Goal: Complete application form

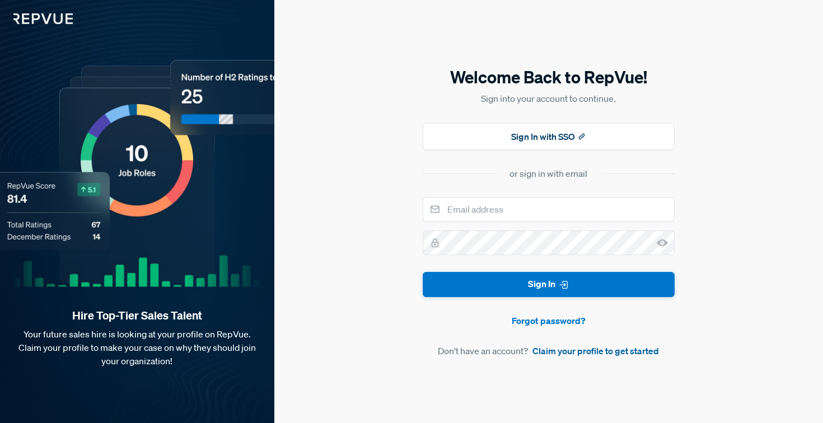
click at [576, 349] on link "Claim your profile to get started" at bounding box center [596, 351] width 127 height 13
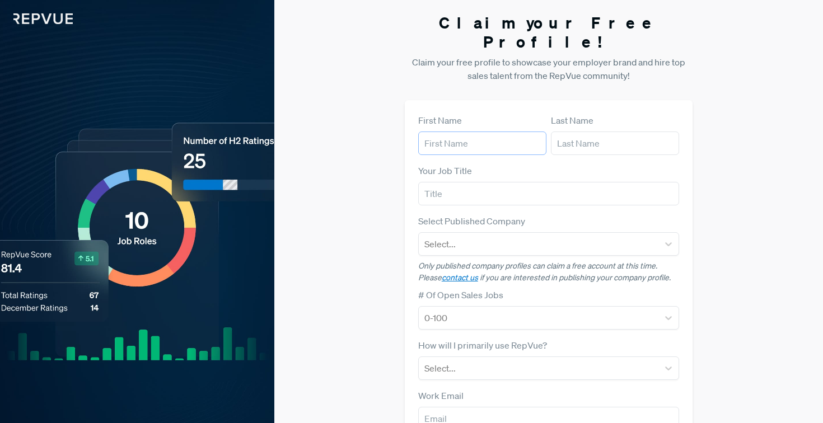
click at [484, 132] on input "text" at bounding box center [482, 144] width 128 height 24
click at [479, 132] on input "text" at bounding box center [482, 144] width 128 height 24
type input "H"
type input "[PERSON_NAME]"
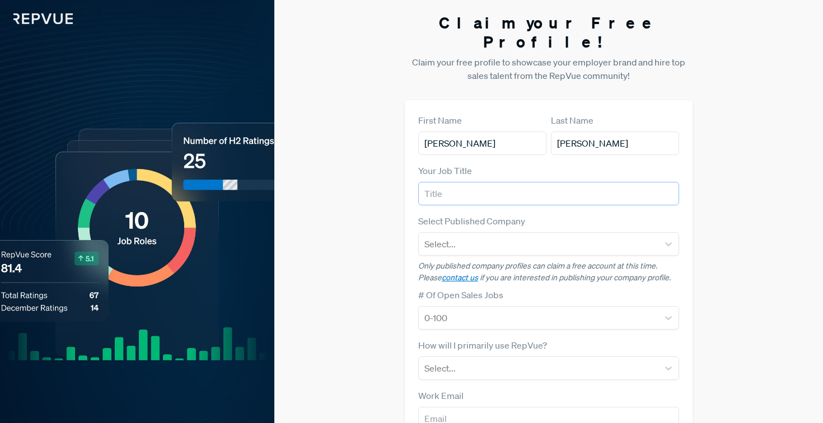
click at [443, 182] on input "text" at bounding box center [549, 194] width 262 height 24
type input "BDR"
click at [502, 236] on div at bounding box center [539, 244] width 229 height 16
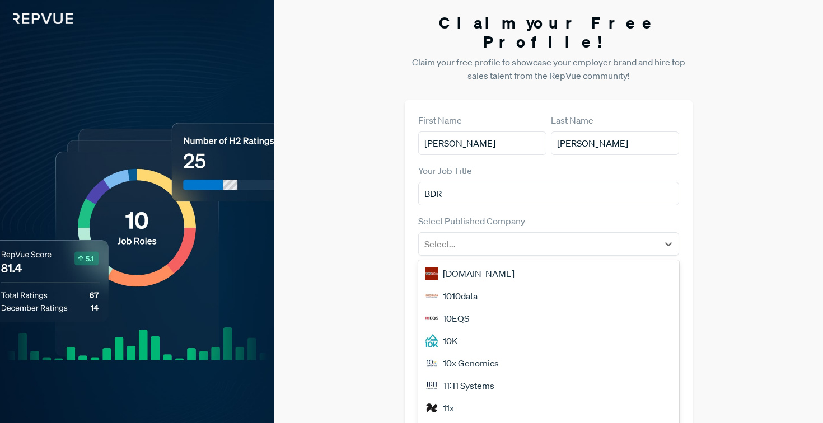
click at [719, 188] on div "Claim your Free Profile! Claim your free profile to showcase your employer bran…" at bounding box center [548, 282] width 549 height 564
